Goal: Task Accomplishment & Management: Manage account settings

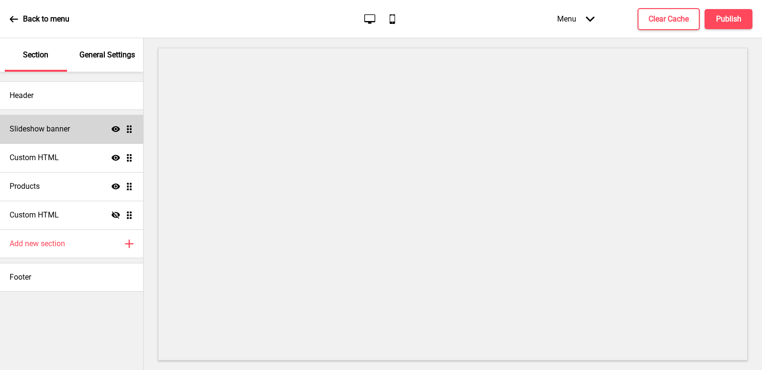
click at [58, 134] on h4 "Slideshow banner" at bounding box center [40, 129] width 60 height 11
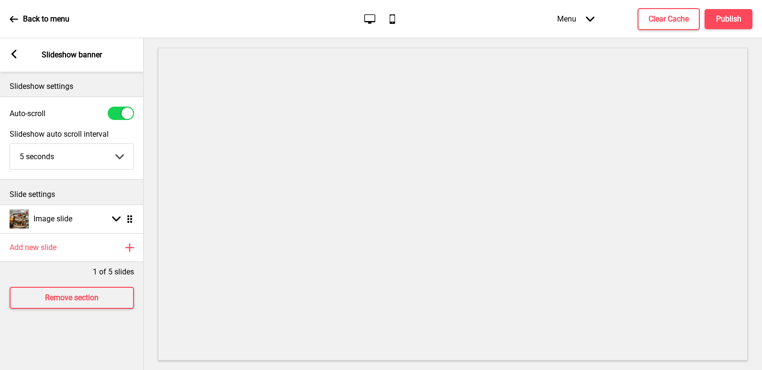
click at [11, 57] on rect at bounding box center [14, 54] width 9 height 9
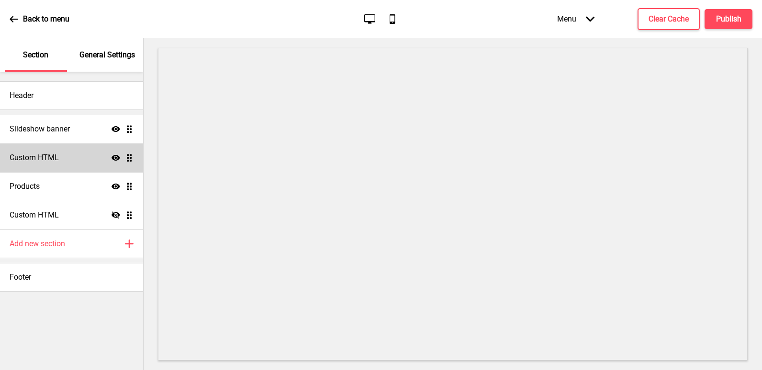
click at [44, 156] on h4 "Custom HTML" at bounding box center [34, 158] width 49 height 11
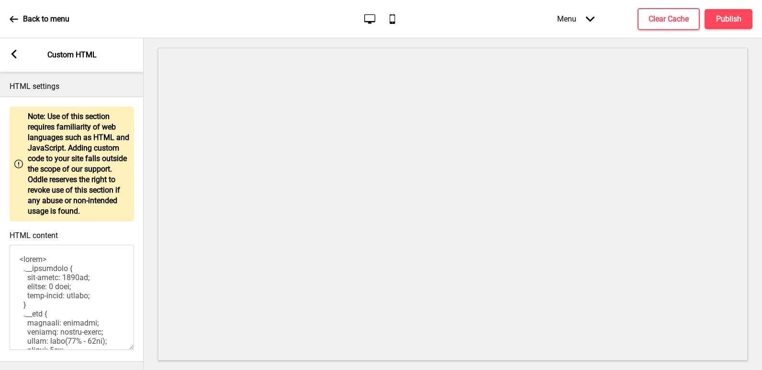
click at [14, 56] on icon at bounding box center [13, 54] width 5 height 9
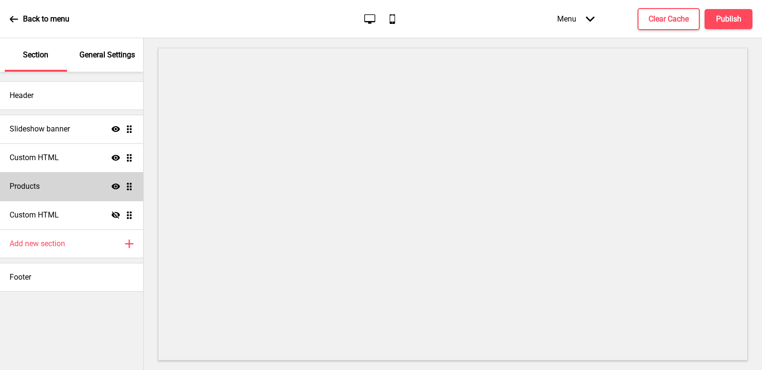
click at [38, 192] on div "Products Show Drag" at bounding box center [71, 186] width 143 height 29
select select "list"
select select "contain"
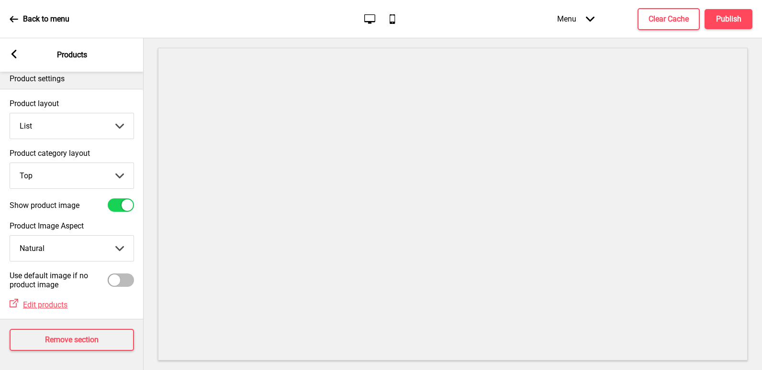
scroll to position [15, 0]
click at [18, 59] on div "Arrow left" at bounding box center [14, 55] width 9 height 11
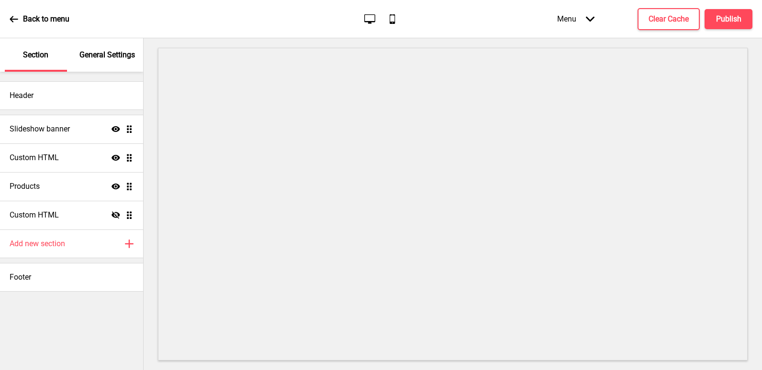
click at [21, 16] on div "Back to menu" at bounding box center [40, 19] width 60 height 26
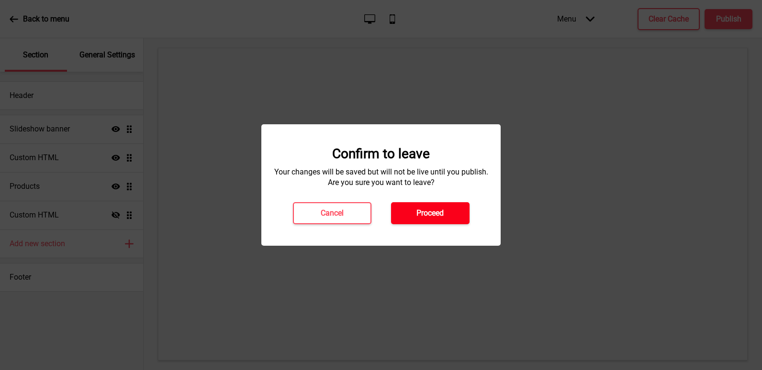
click at [437, 204] on button "Proceed" at bounding box center [430, 213] width 78 height 22
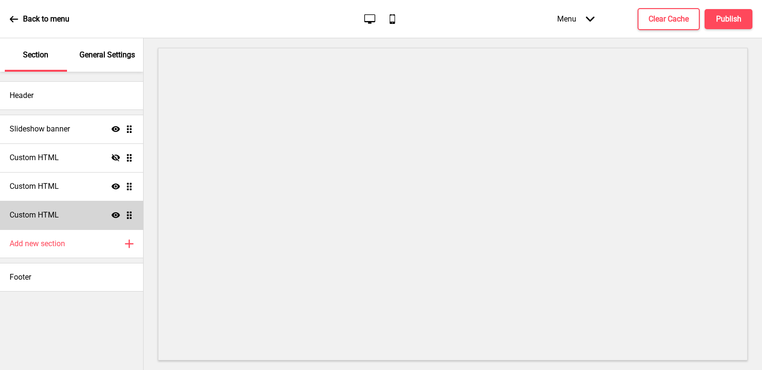
click at [63, 223] on div "Custom HTML Show Drag" at bounding box center [71, 215] width 143 height 29
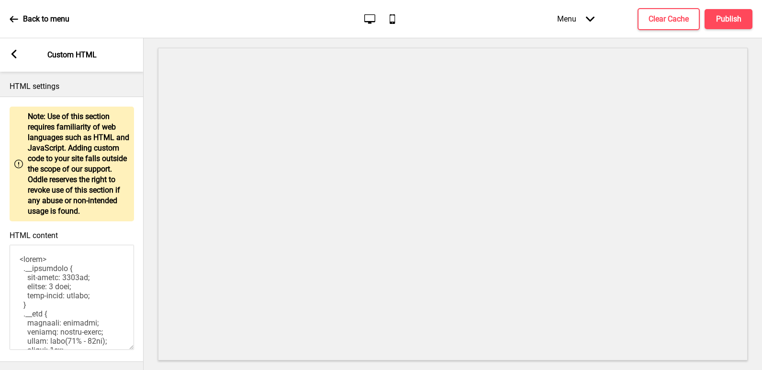
click at [18, 49] on div "Arrow left Custom HTML" at bounding box center [72, 54] width 144 height 33
click at [13, 56] on icon at bounding box center [13, 54] width 5 height 9
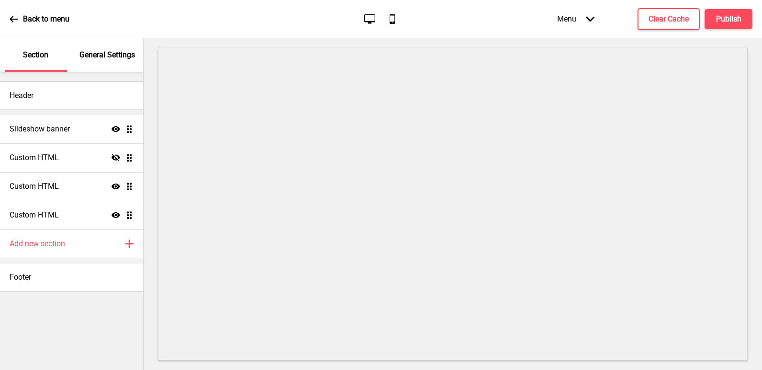
click at [573, 17] on div "Menu Arrow down" at bounding box center [575, 19] width 56 height 28
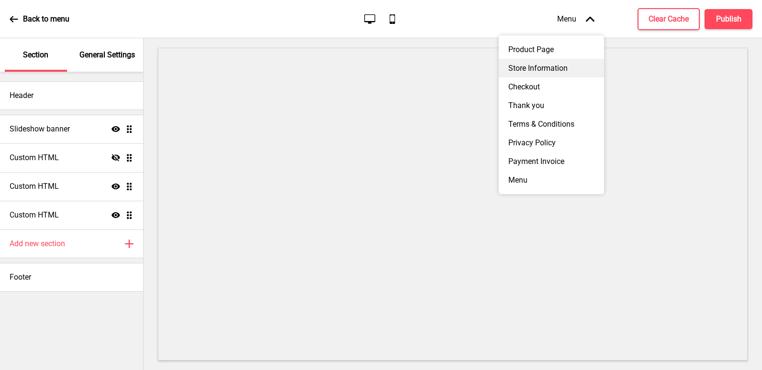
click at [548, 74] on div "Store Information" at bounding box center [551, 68] width 105 height 19
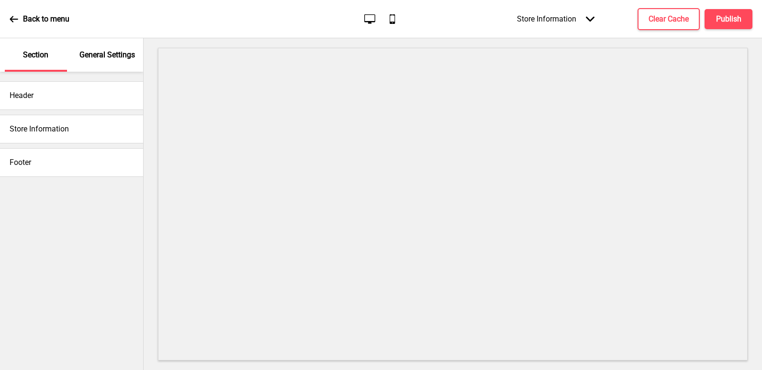
click at [23, 125] on h4 "Store Information" at bounding box center [39, 129] width 59 height 11
click at [52, 125] on h4 "Store Information" at bounding box center [39, 129] width 59 height 11
click at [95, 64] on div "General Settings" at bounding box center [108, 54] width 62 height 33
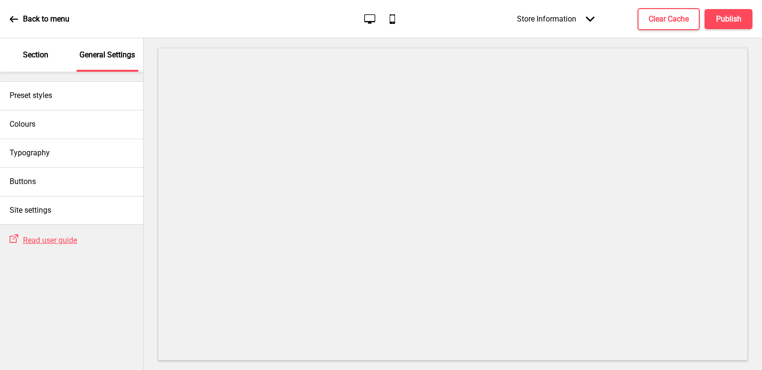
click at [571, 20] on div "Store Information Arrow down" at bounding box center [555, 19] width 97 height 28
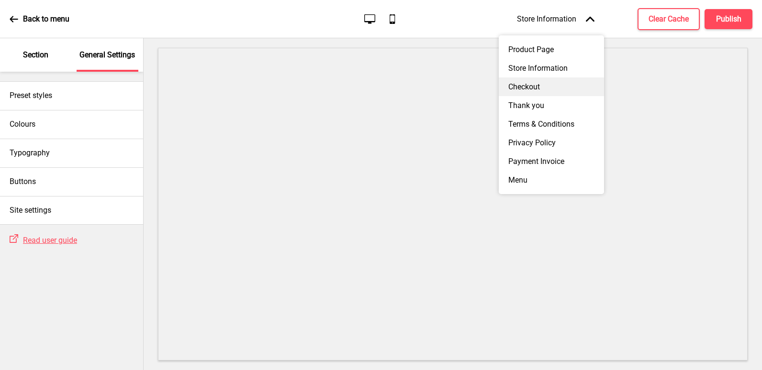
click at [548, 87] on div "Checkout" at bounding box center [551, 87] width 105 height 19
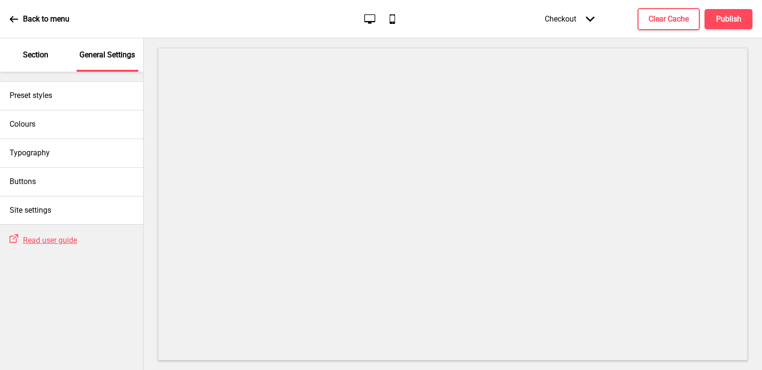
click at [581, 18] on div "Checkout Arrow down" at bounding box center [569, 19] width 69 height 28
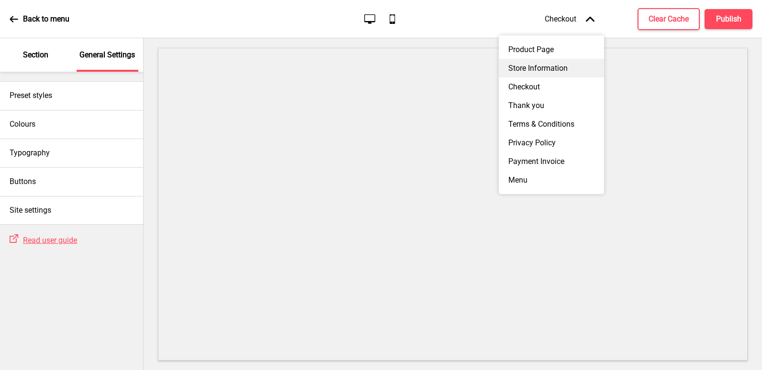
click at [563, 66] on div "Store Information" at bounding box center [551, 68] width 105 height 19
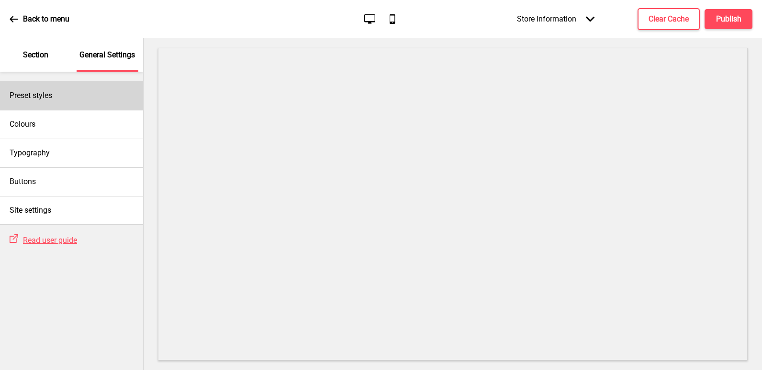
click at [95, 99] on div "Preset styles" at bounding box center [71, 95] width 143 height 29
select select "Custom"
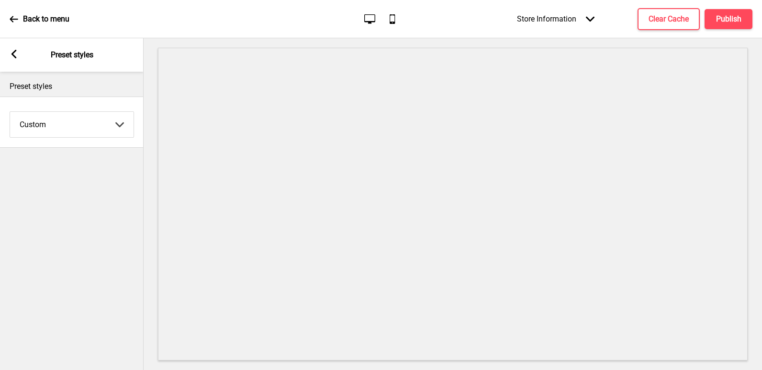
click at [23, 50] on div "Arrow left Preset styles" at bounding box center [72, 54] width 144 height 33
click at [14, 56] on icon at bounding box center [13, 54] width 5 height 9
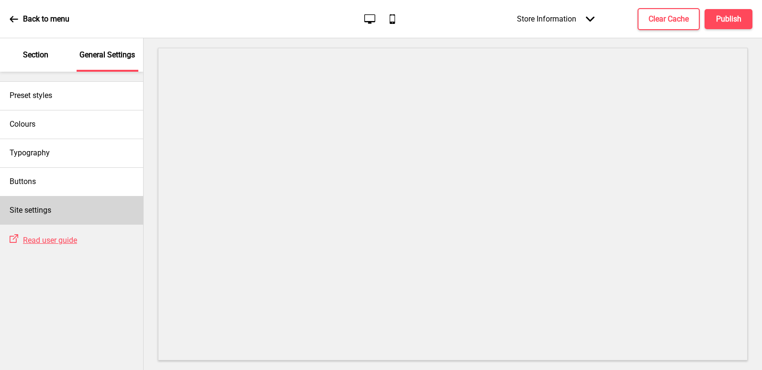
click at [56, 203] on div "Site settings" at bounding box center [71, 210] width 143 height 29
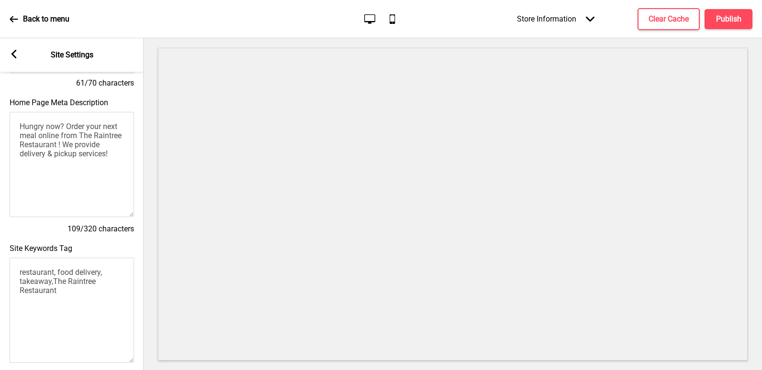
scroll to position [16, 0]
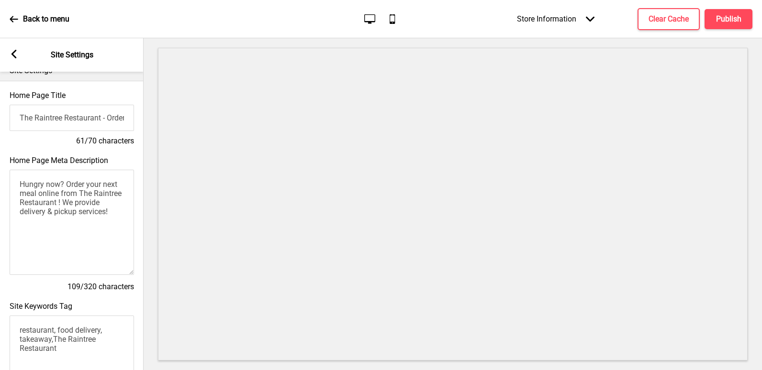
click at [75, 212] on textarea "Hungry now? Order your next meal online from The Raintree Restaurant ! We provi…" at bounding box center [72, 222] width 124 height 105
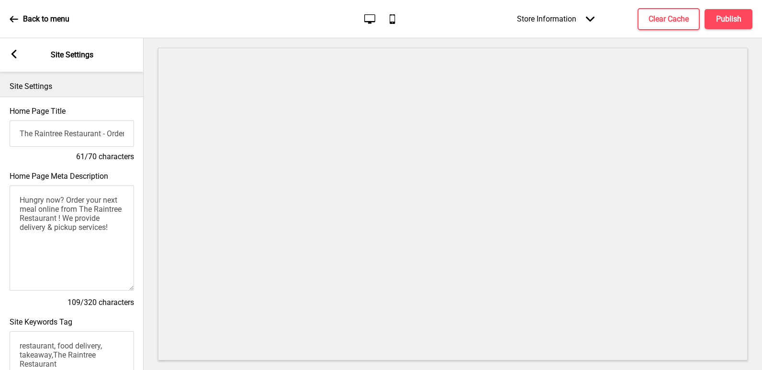
click at [79, 144] on input "The Raintree Restaurant - Order online for delivery & pickup!" at bounding box center [72, 134] width 124 height 26
click at [19, 59] on div "Arrow left Site Settings" at bounding box center [72, 54] width 144 height 33
click at [11, 52] on rect at bounding box center [14, 54] width 9 height 9
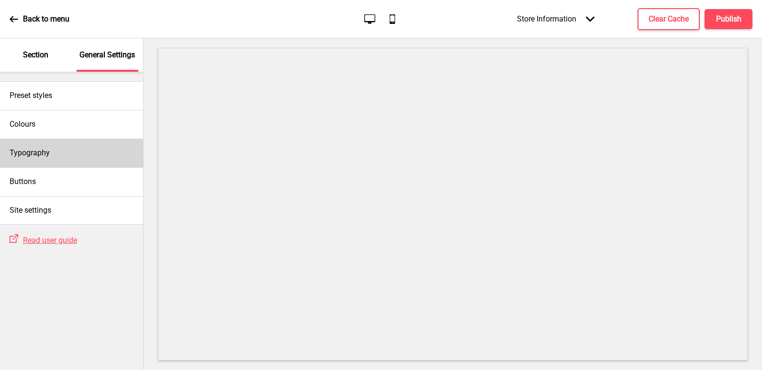
click at [67, 146] on div "Typography" at bounding box center [71, 153] width 143 height 29
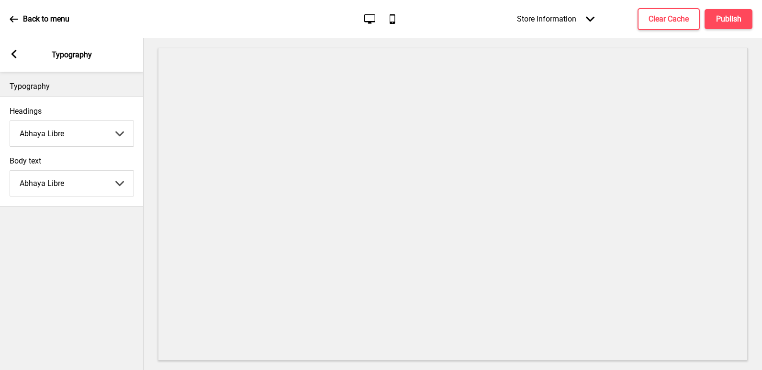
click at [11, 54] on icon at bounding box center [13, 54] width 5 height 9
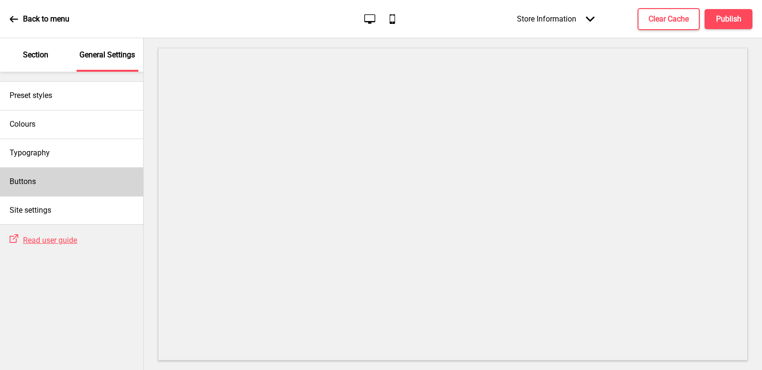
click at [46, 182] on div "Buttons" at bounding box center [71, 181] width 143 height 29
select select "pill"
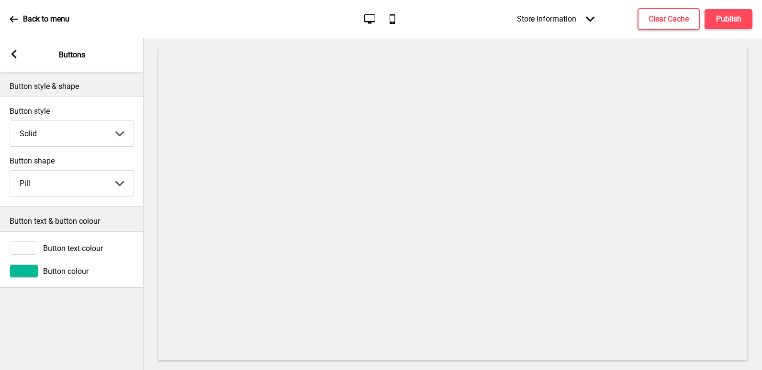
click at [12, 52] on rect at bounding box center [14, 54] width 9 height 9
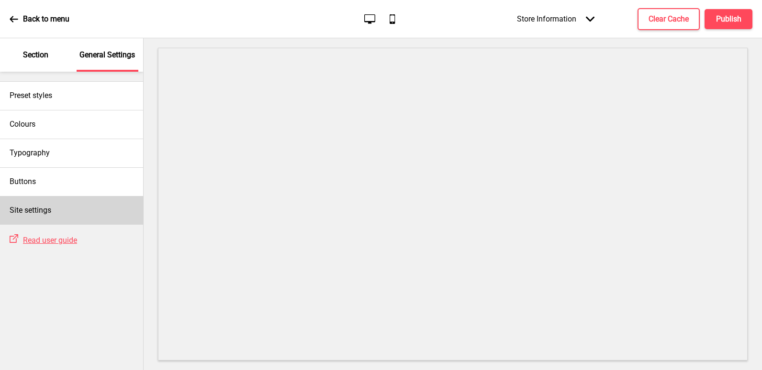
click at [68, 210] on div "Site settings" at bounding box center [71, 210] width 143 height 29
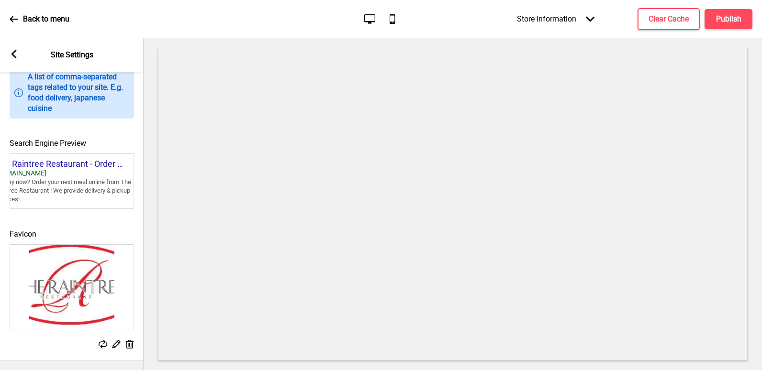
scroll to position [0, 30]
click at [693, 17] on button "Clear Cache" at bounding box center [668, 19] width 62 height 22
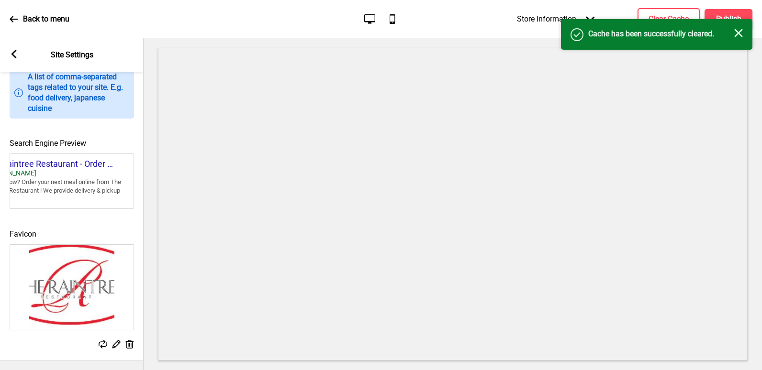
click at [737, 29] on icon "Close" at bounding box center [738, 33] width 9 height 9
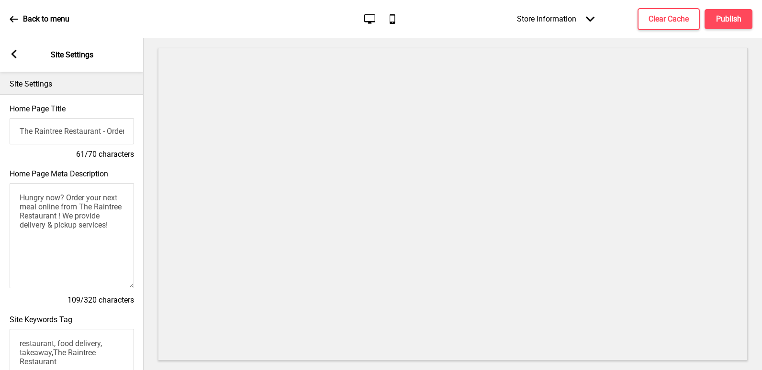
scroll to position [0, 0]
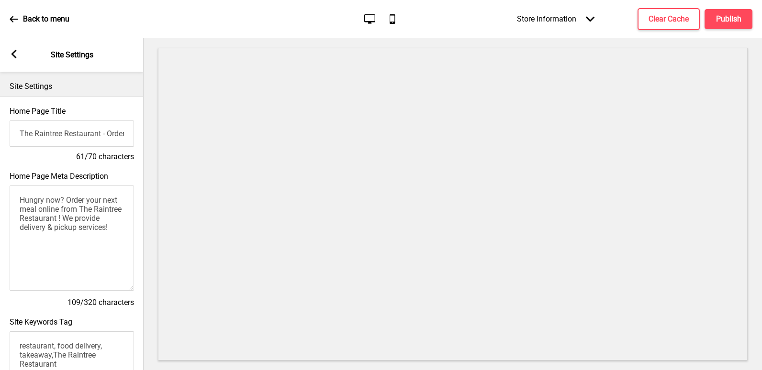
click at [11, 50] on rect at bounding box center [14, 54] width 9 height 9
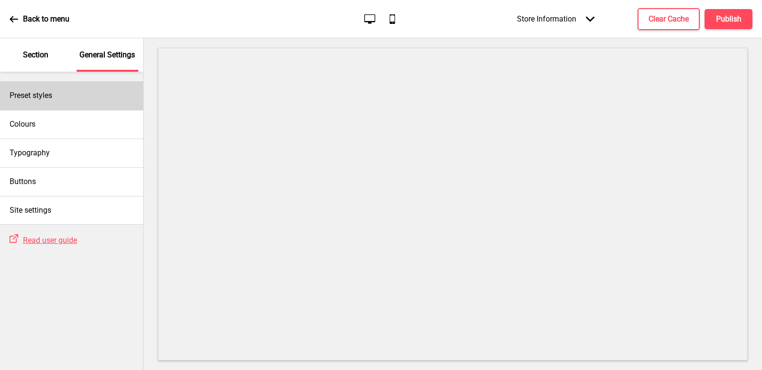
click at [52, 99] on h4 "Preset styles" at bounding box center [31, 95] width 43 height 11
select select "Custom"
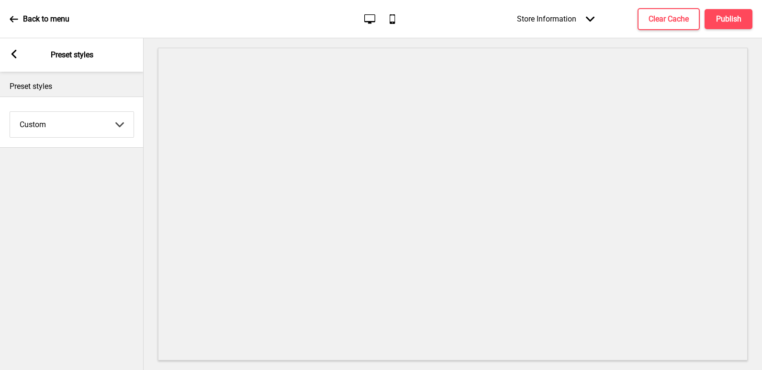
click at [18, 23] on icon at bounding box center [14, 19] width 9 height 9
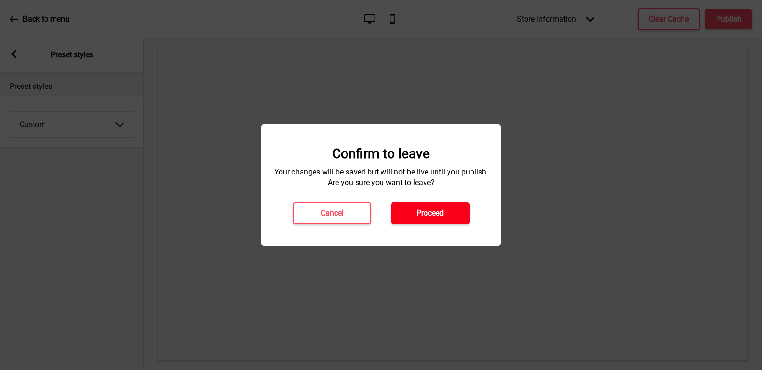
click at [413, 206] on button "Proceed" at bounding box center [430, 213] width 78 height 22
